Goal: Transaction & Acquisition: Book appointment/travel/reservation

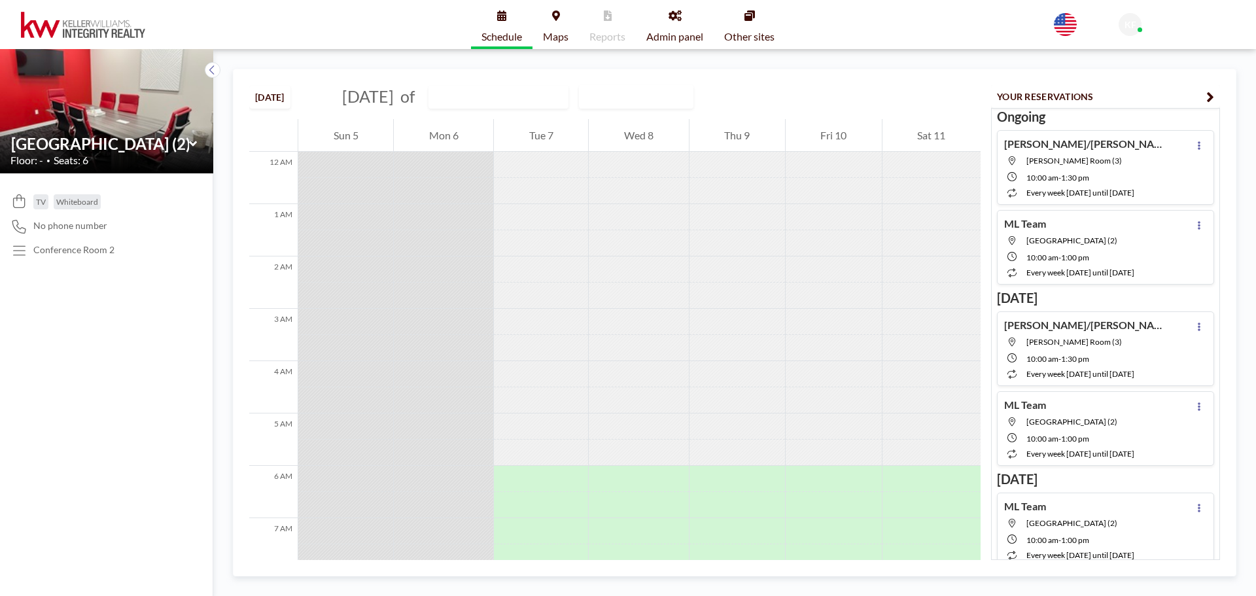
scroll to position [131, 0]
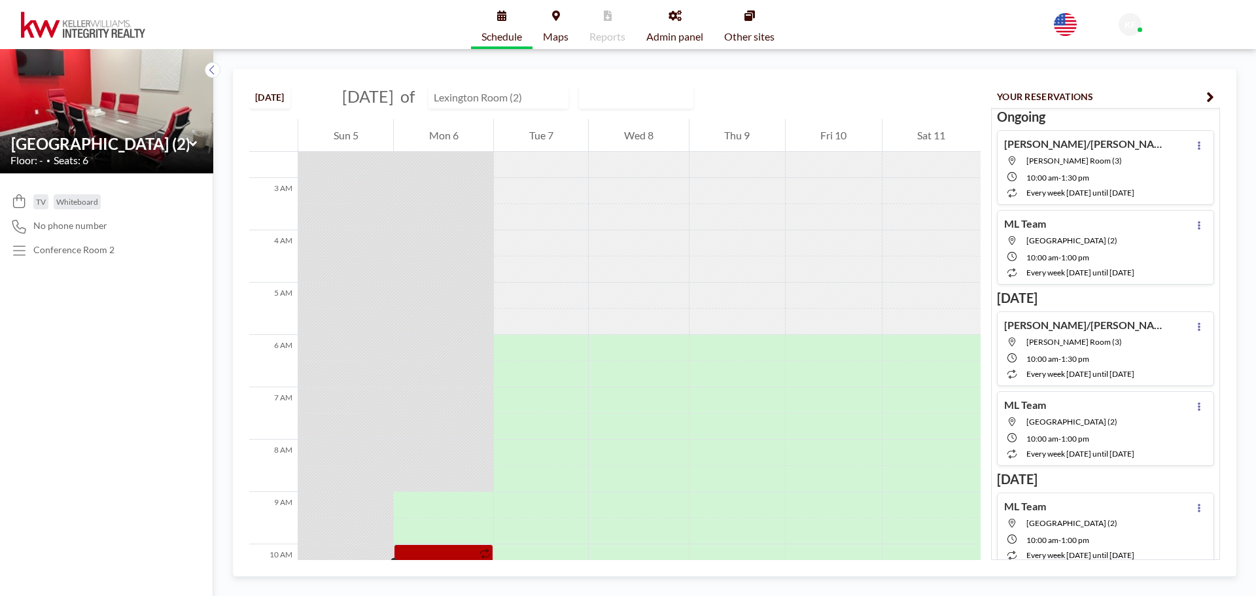
click at [555, 96] on input "text" at bounding box center [492, 97] width 126 height 22
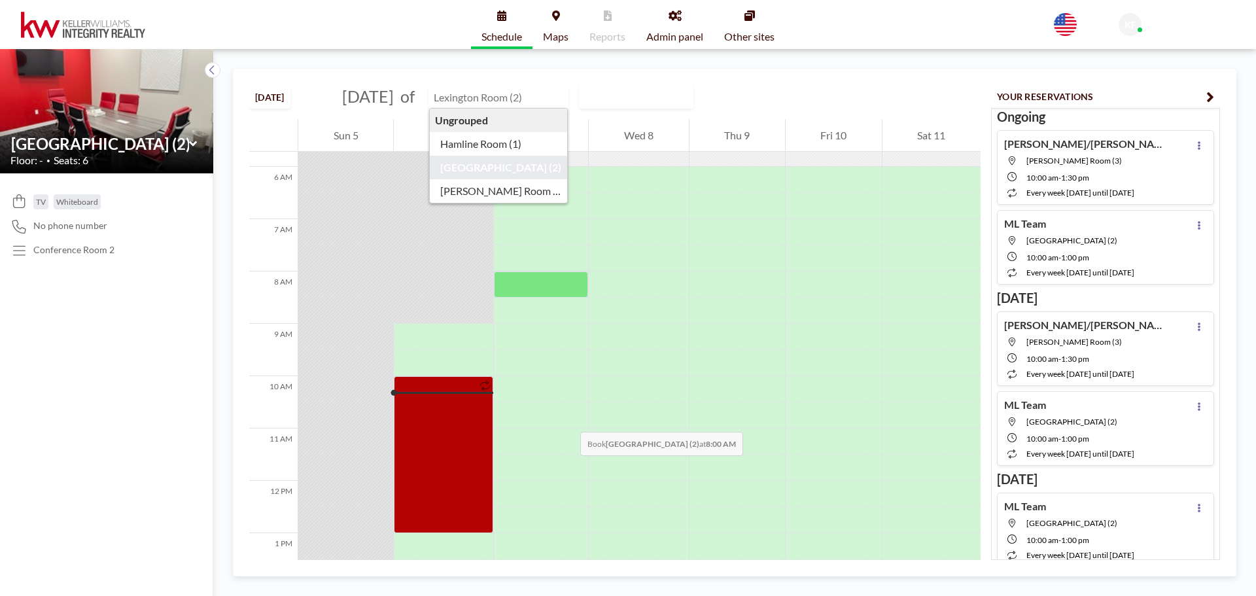
scroll to position [327, 0]
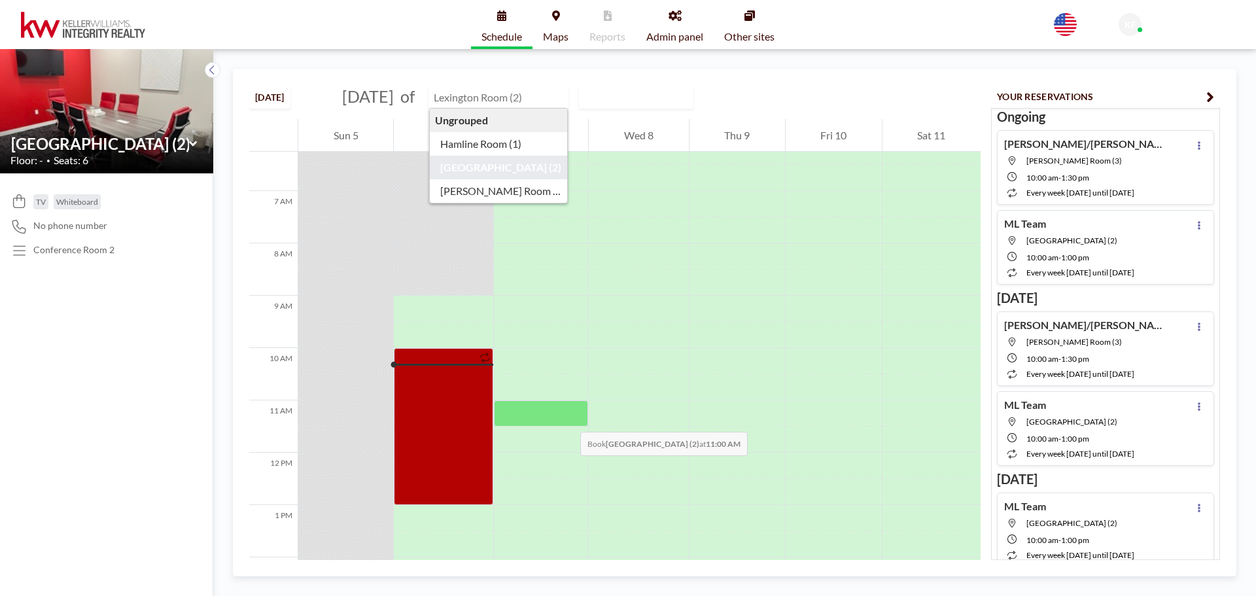
type input "[GEOGRAPHIC_DATA] (2)"
click at [567, 419] on div at bounding box center [541, 413] width 94 height 26
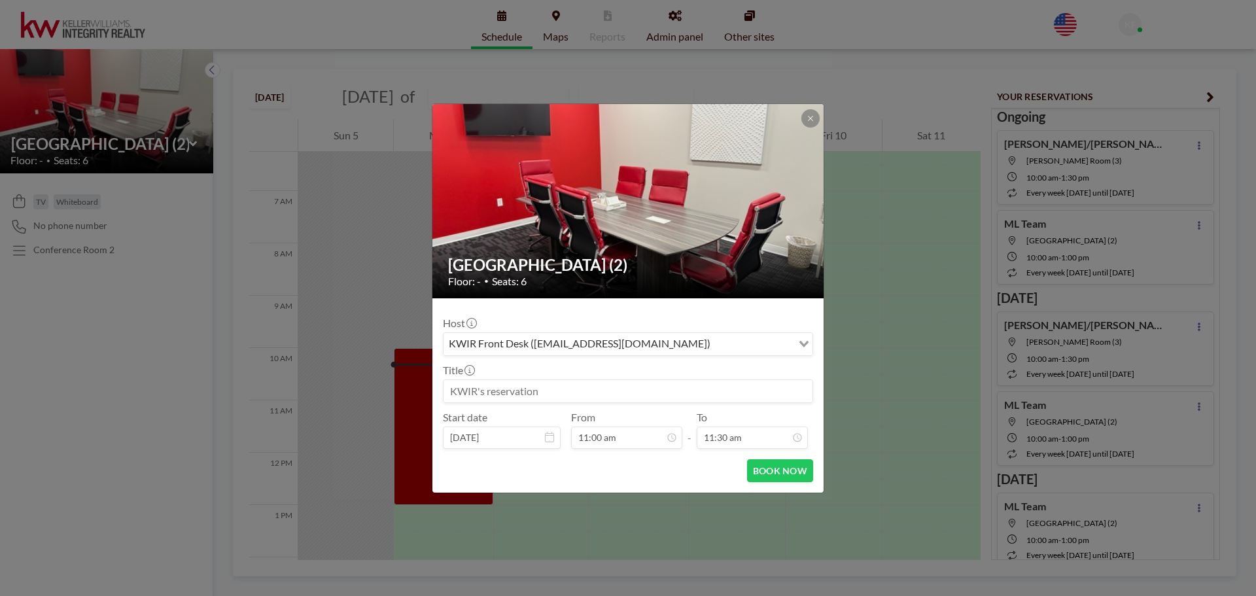
click at [542, 384] on input at bounding box center [627, 391] width 369 height 22
type input "T"
type input "[PERSON_NAME]"
click at [726, 443] on input "11:30 am" at bounding box center [752, 437] width 111 height 22
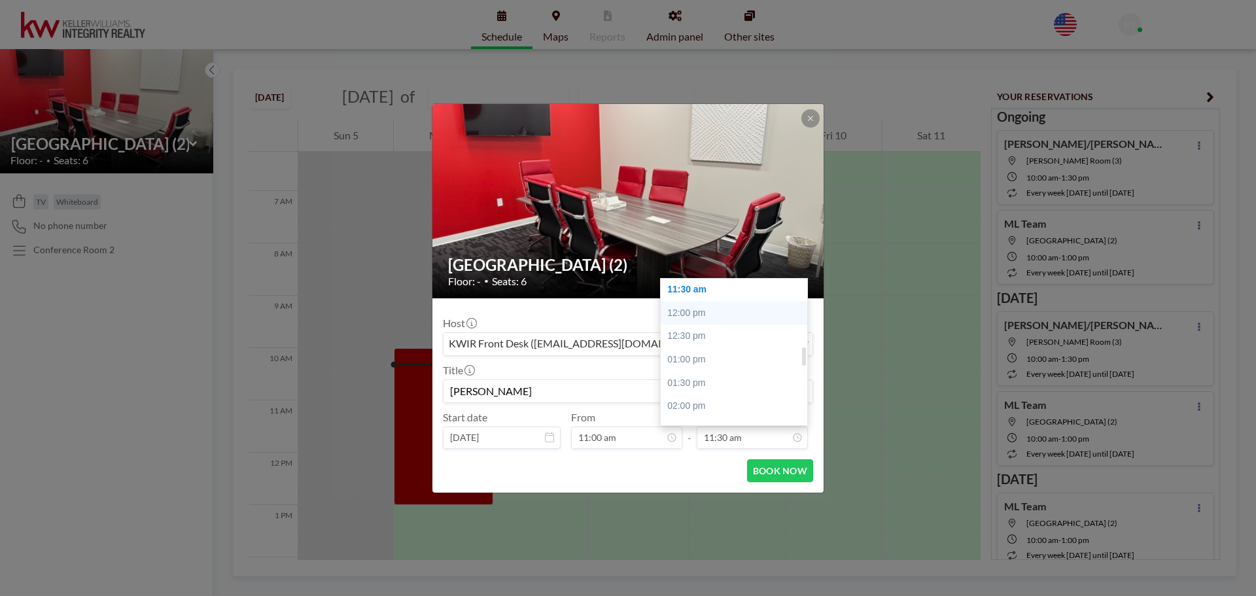
click at [697, 314] on div "12:00 pm" at bounding box center [737, 314] width 153 height 24
click at [724, 314] on div "12:30 pm" at bounding box center [737, 314] width 153 height 24
type input "12:30 pm"
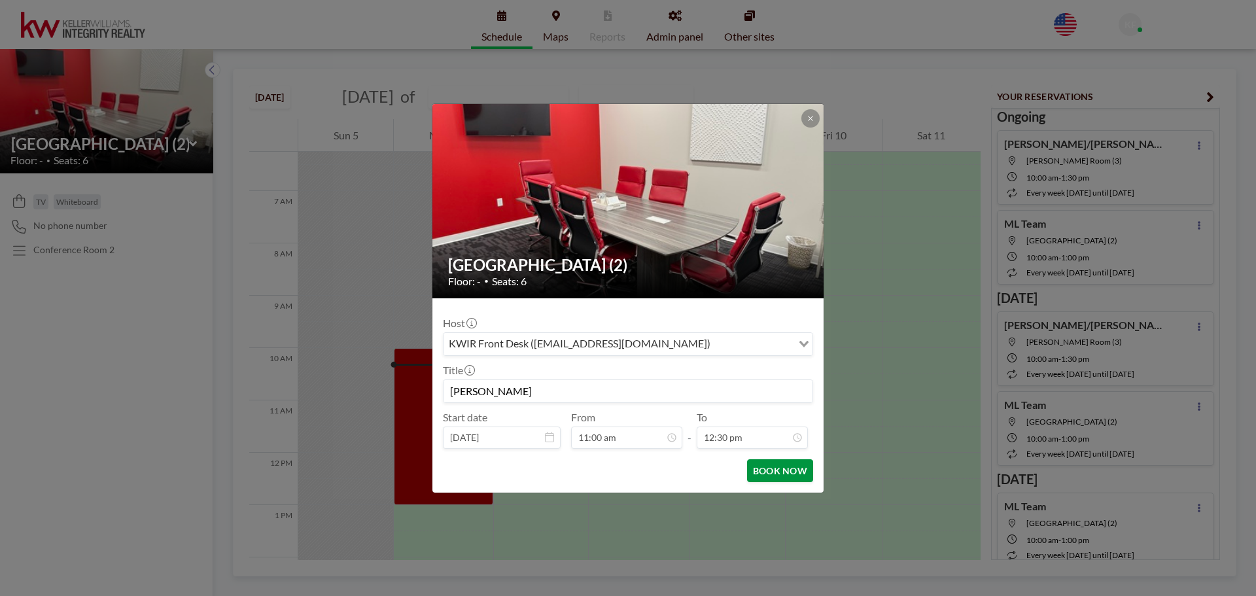
click at [765, 474] on button "BOOK NOW" at bounding box center [780, 470] width 66 height 23
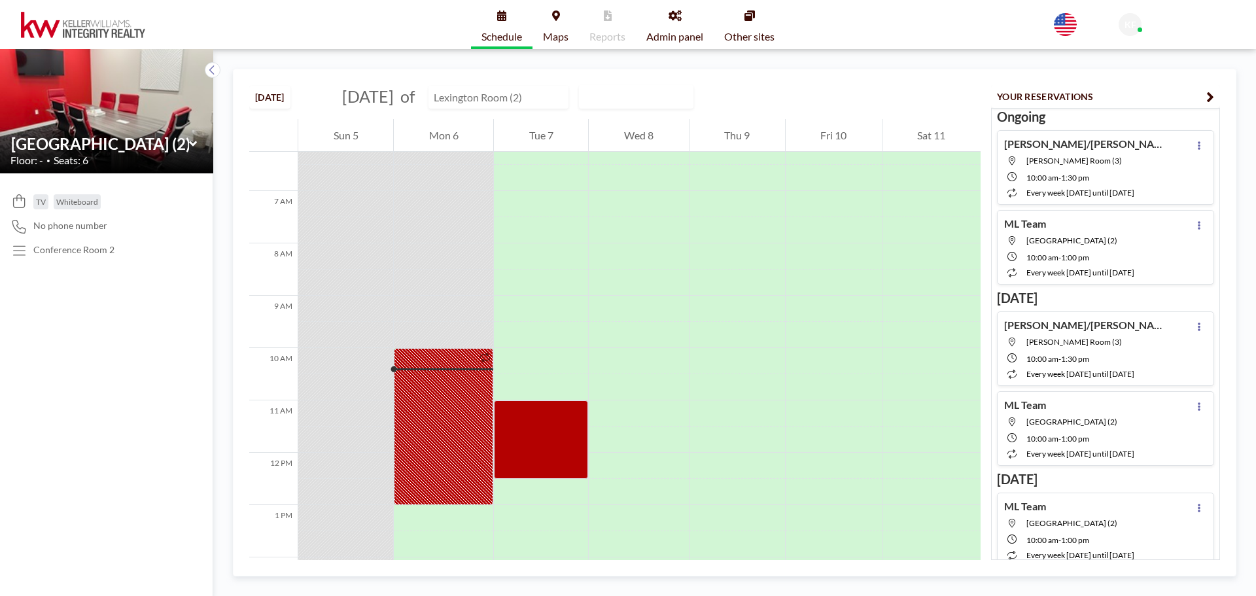
click at [546, 94] on input "text" at bounding box center [492, 97] width 126 height 22
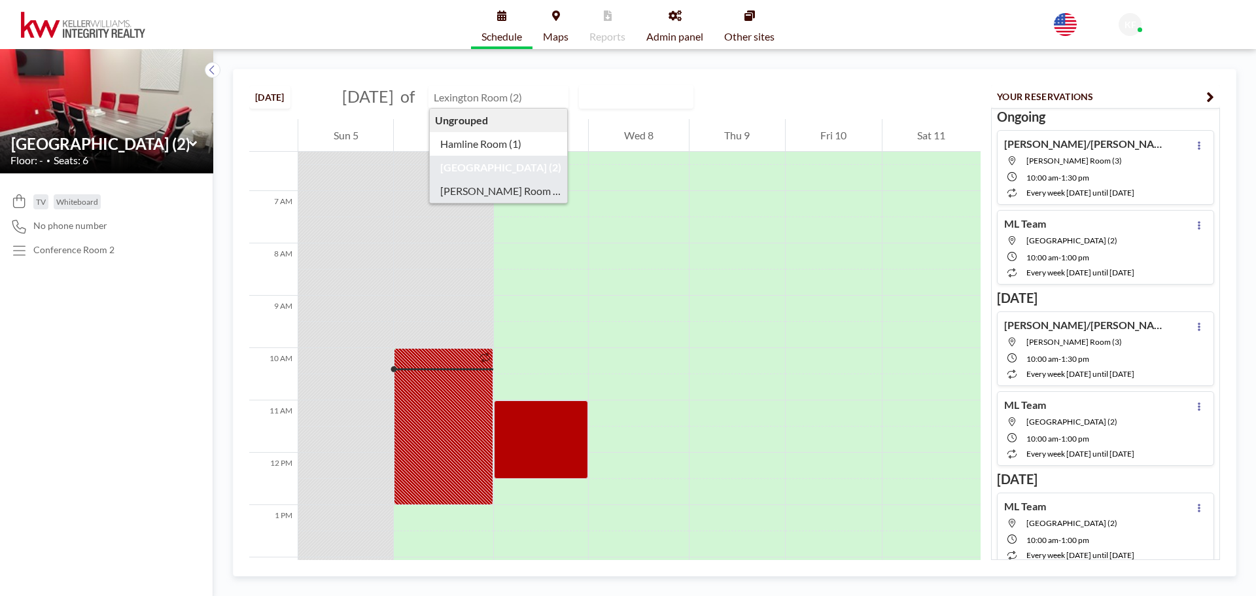
type input "[PERSON_NAME] Room (3)"
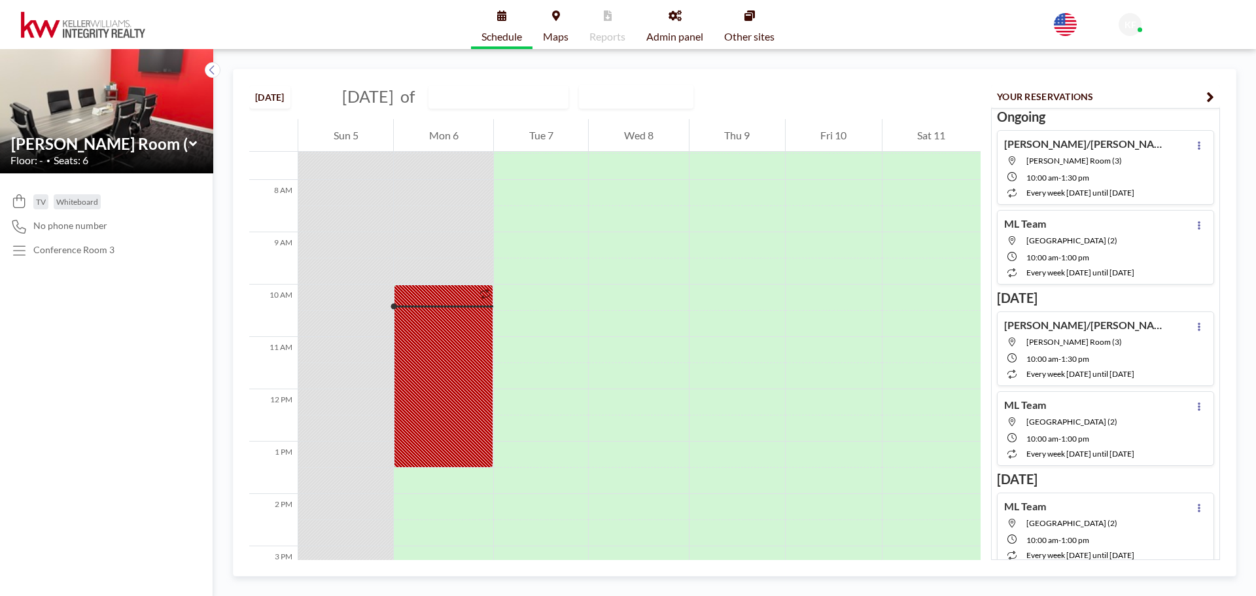
scroll to position [392, 0]
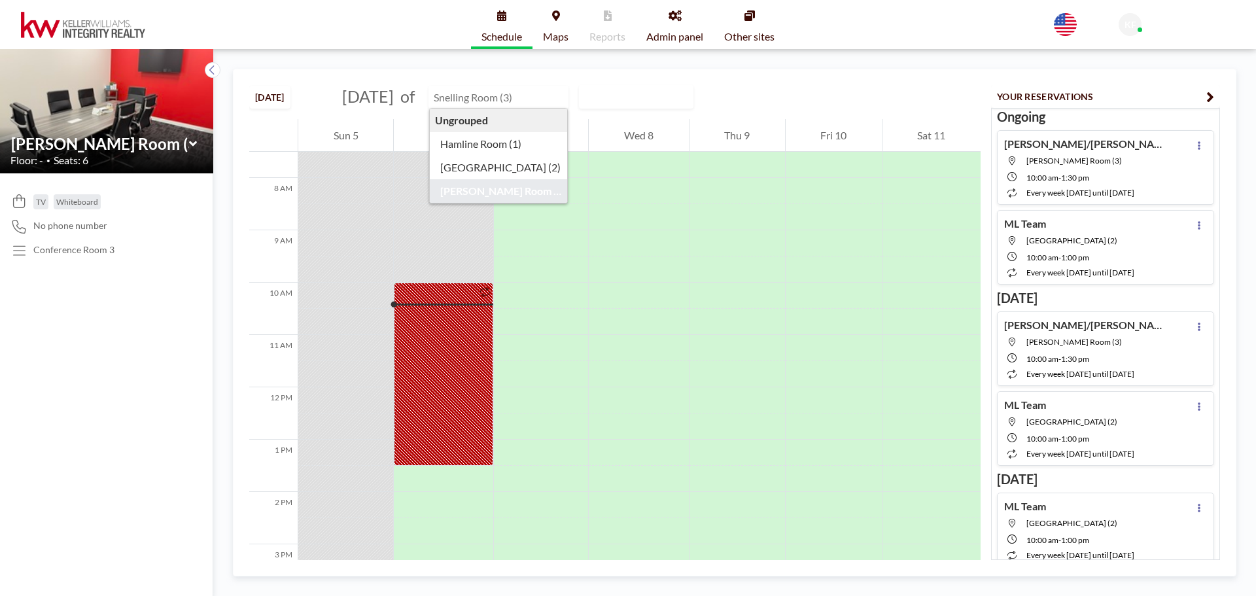
click at [551, 88] on input "text" at bounding box center [492, 97] width 126 height 22
type input "Hamline Room (1)"
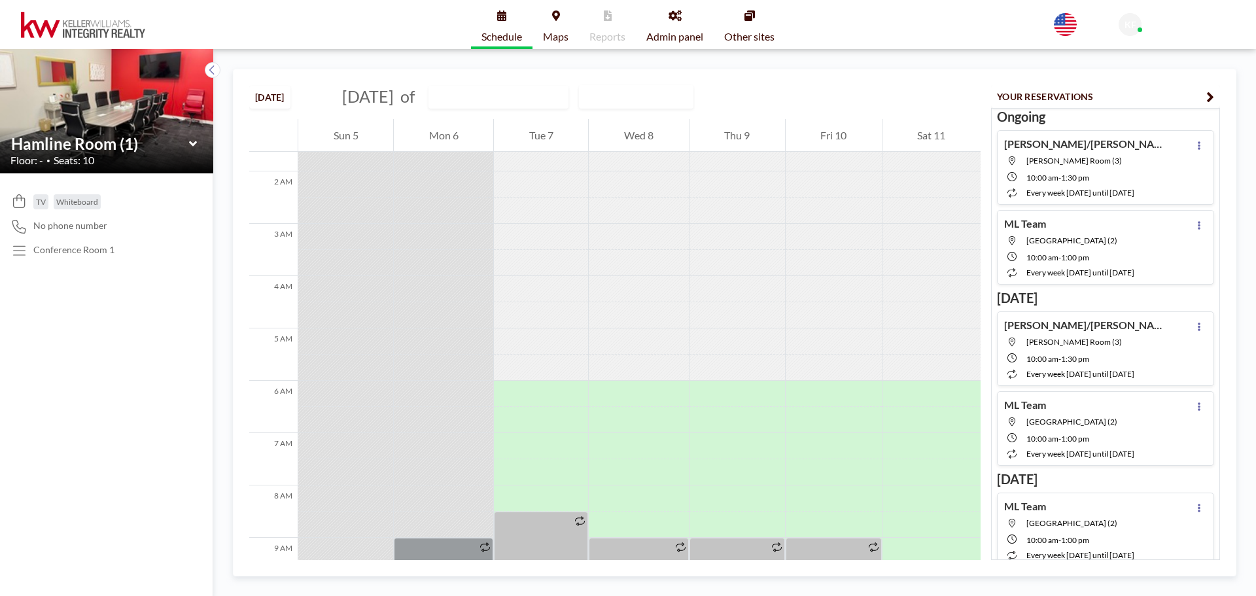
scroll to position [262, 0]
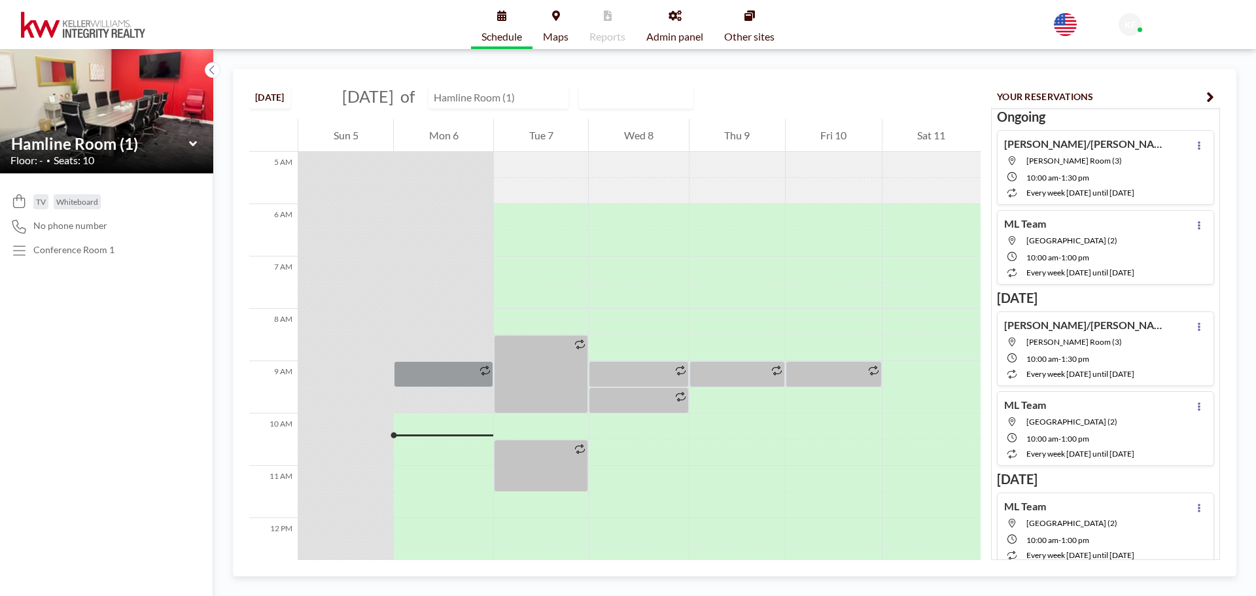
click at [521, 101] on input "text" at bounding box center [492, 97] width 126 height 22
type input "[GEOGRAPHIC_DATA] (2)"
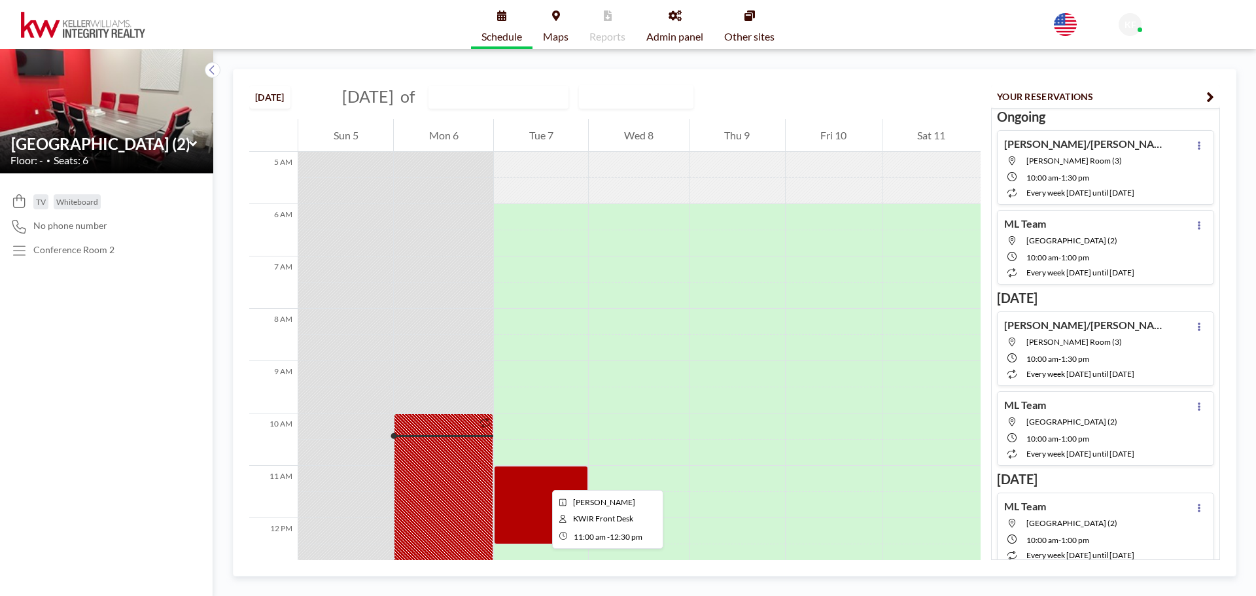
click at [542, 478] on div at bounding box center [541, 505] width 94 height 78
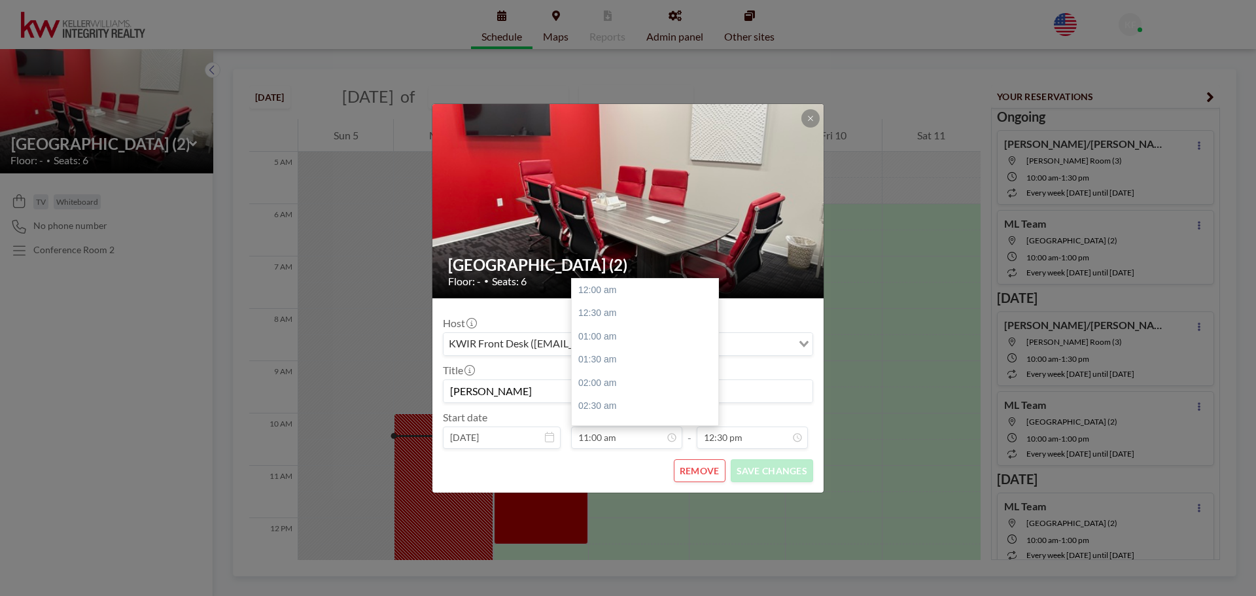
scroll to position [512, 0]
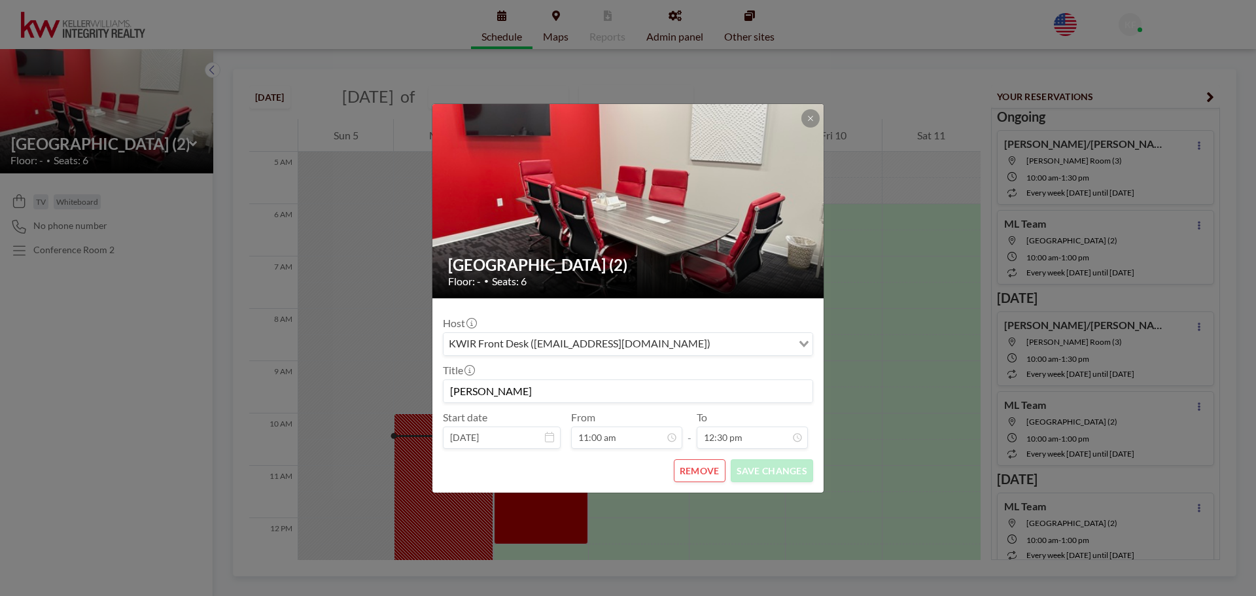
click at [682, 474] on button "REMOVE" at bounding box center [700, 470] width 52 height 23
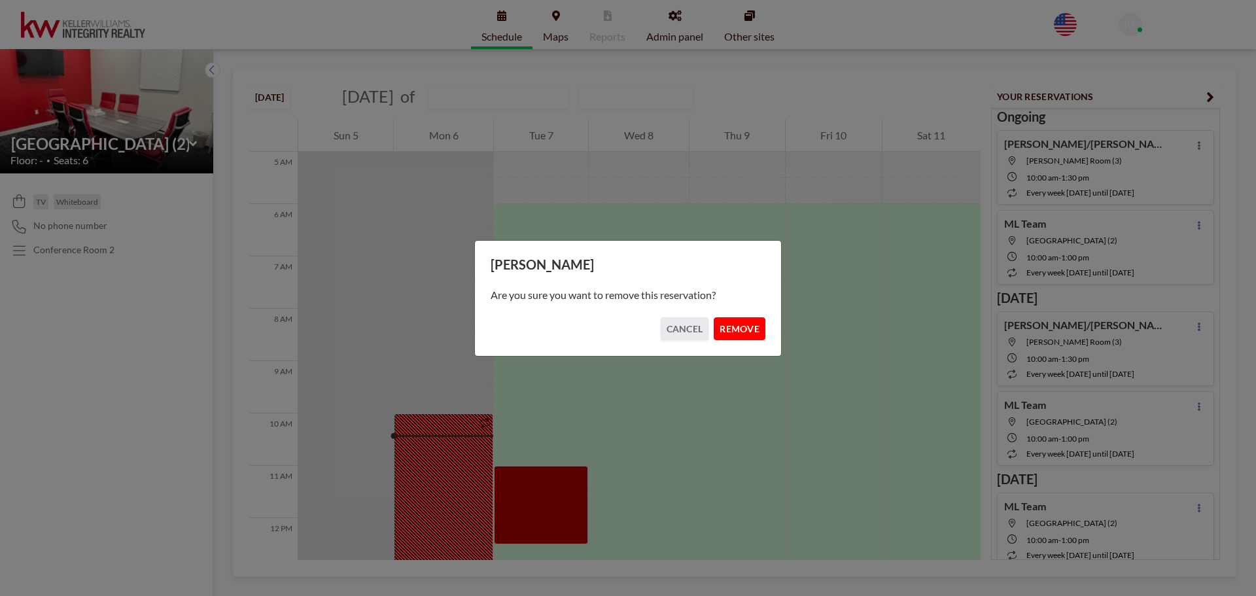
click at [746, 328] on button "REMOVE" at bounding box center [740, 328] width 52 height 23
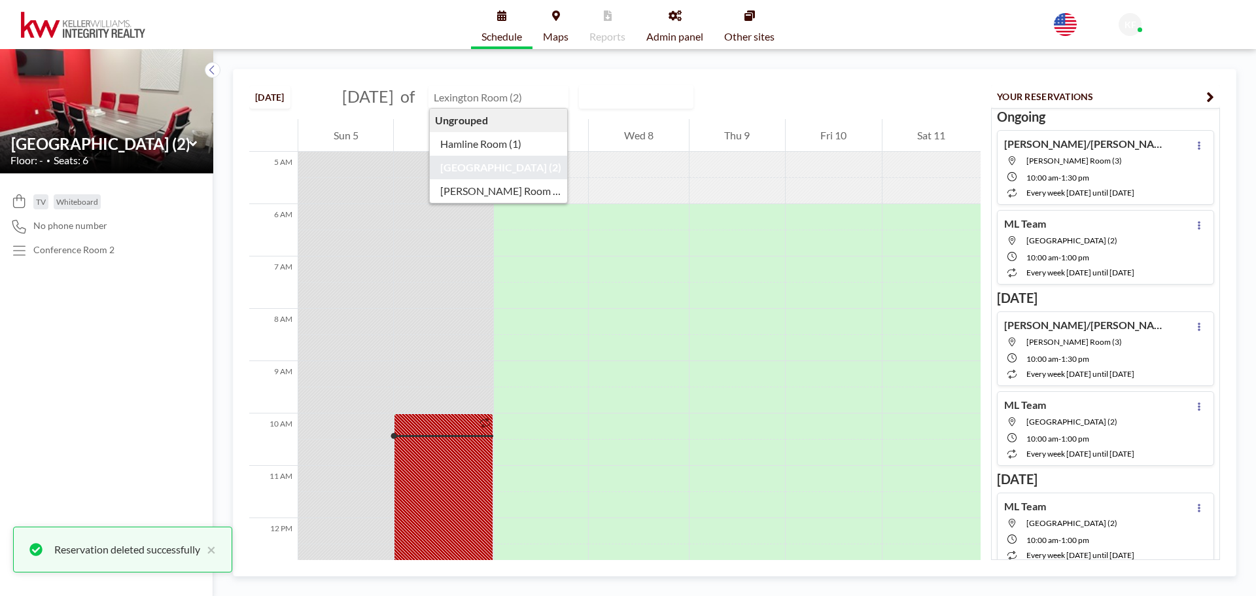
click at [536, 102] on input "text" at bounding box center [492, 97] width 126 height 22
type input "Hamline Room (1)"
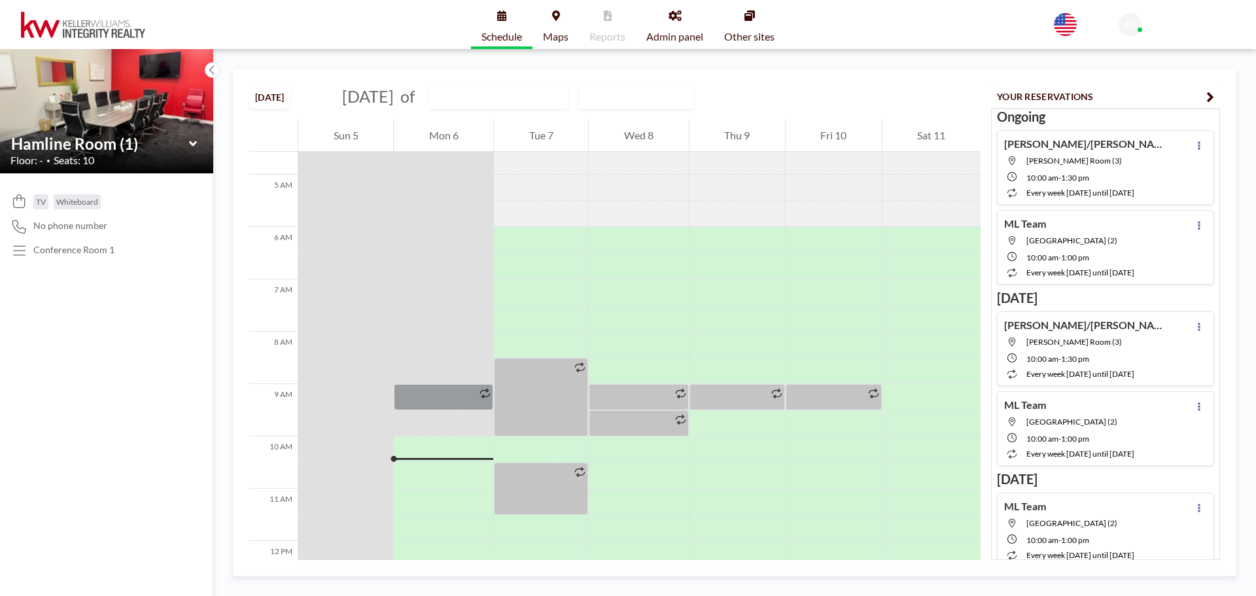
scroll to position [262, 0]
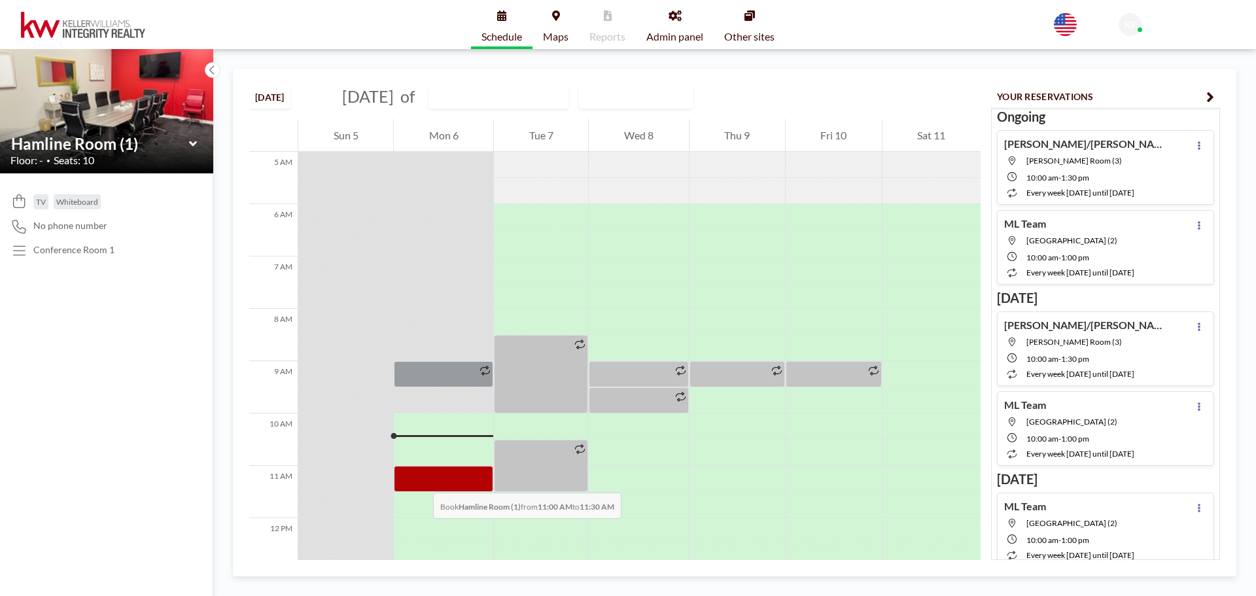
click at [420, 479] on div at bounding box center [443, 479] width 99 height 26
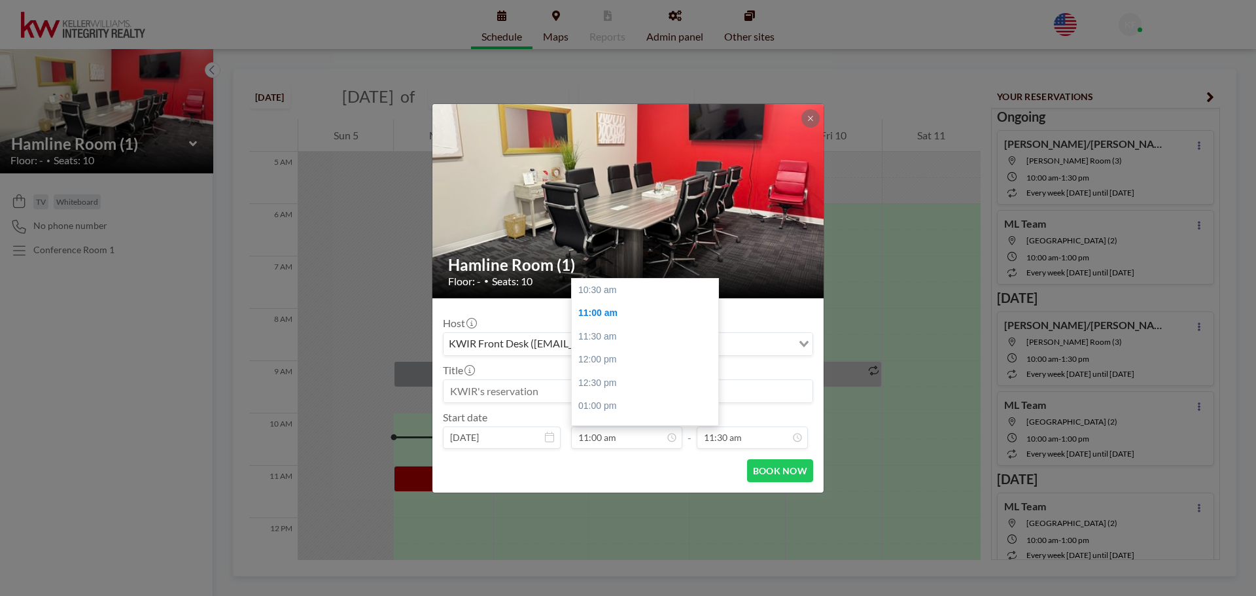
scroll to position [24, 0]
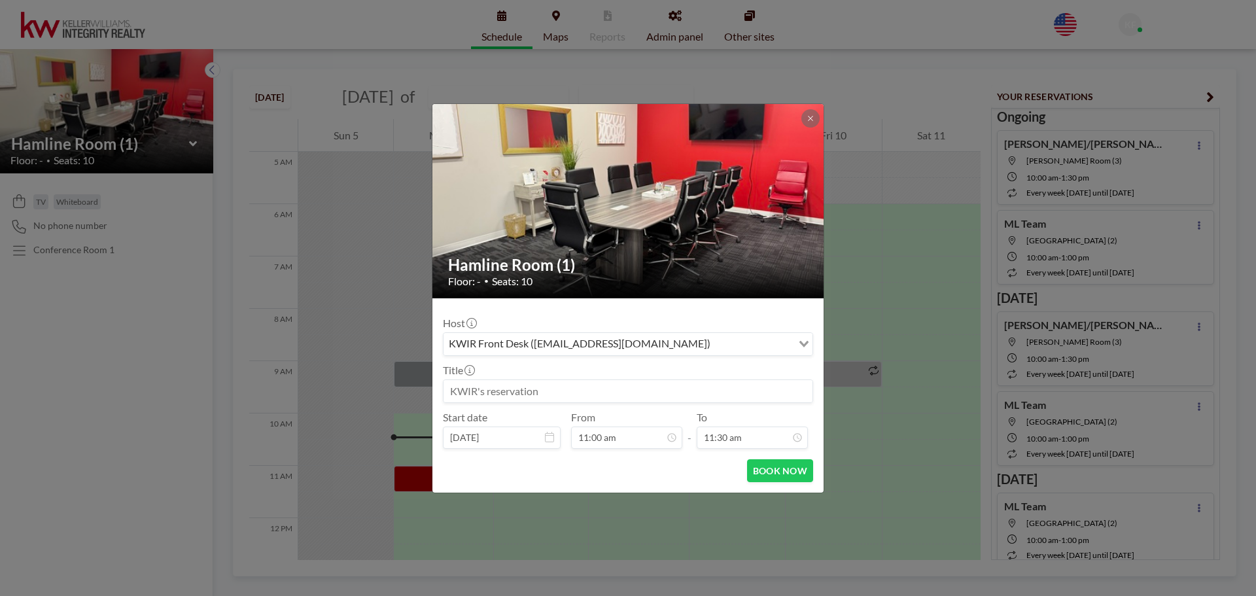
click at [606, 391] on input at bounding box center [627, 391] width 369 height 22
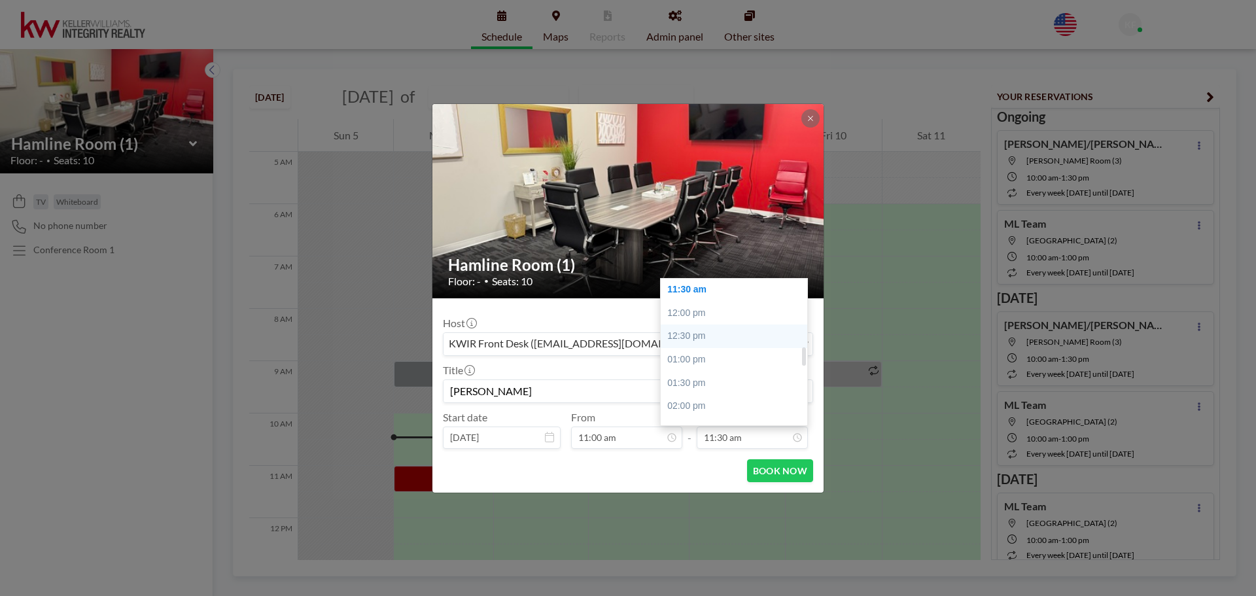
type input "[PERSON_NAME]"
click at [724, 333] on div "12:30 pm" at bounding box center [737, 336] width 153 height 24
type input "12:30 pm"
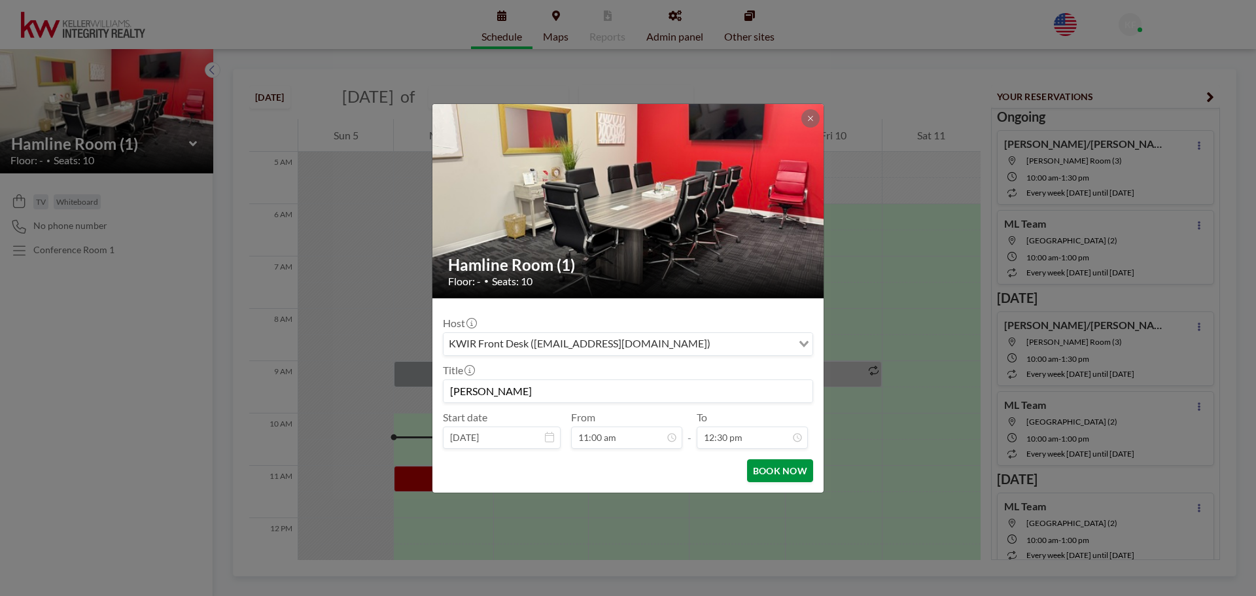
scroll to position [582, 0]
click at [777, 474] on button "BOOK NOW" at bounding box center [780, 470] width 66 height 23
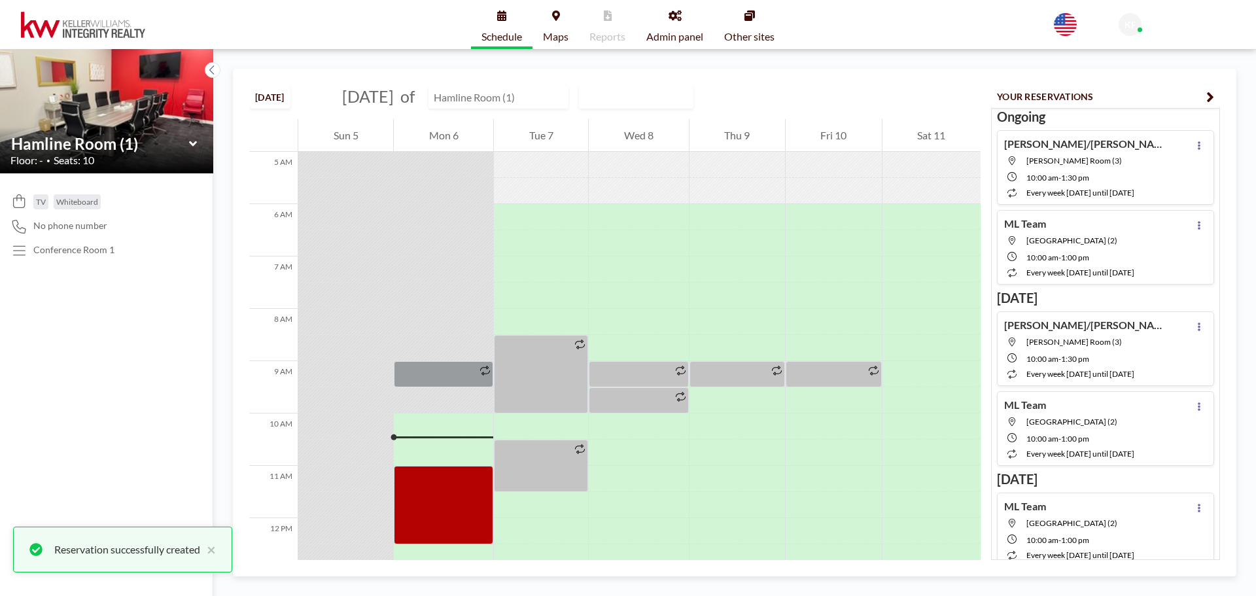
click at [518, 101] on input "text" at bounding box center [492, 97] width 126 height 22
type input "[GEOGRAPHIC_DATA] (2)"
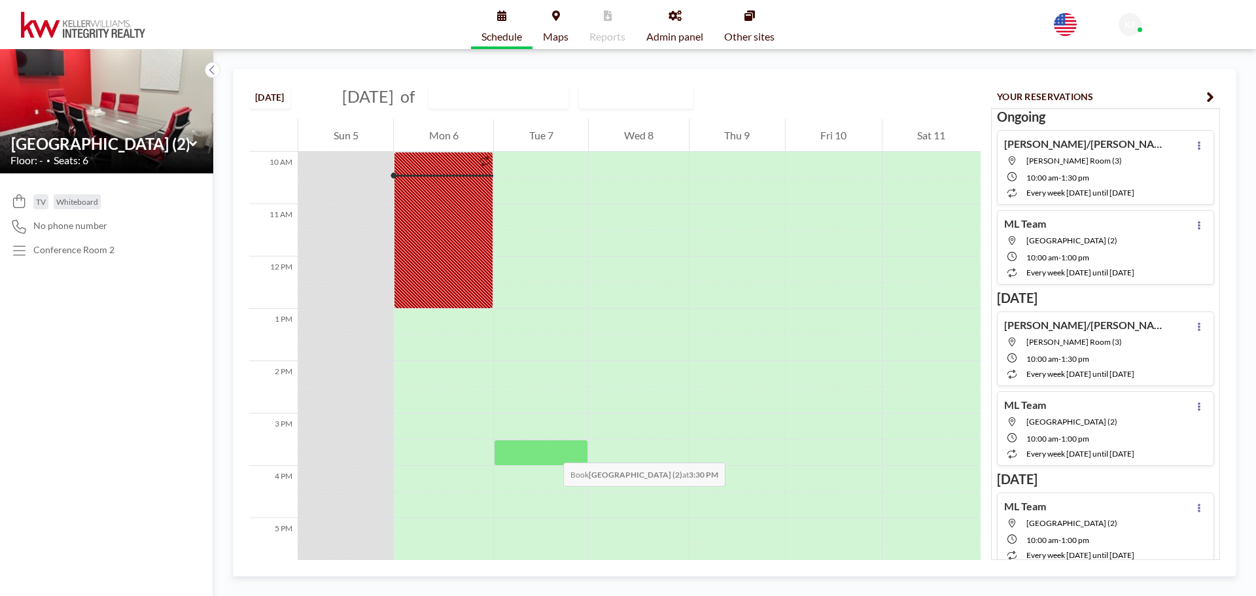
scroll to position [854, 0]
